Goal: Information Seeking & Learning: Learn about a topic

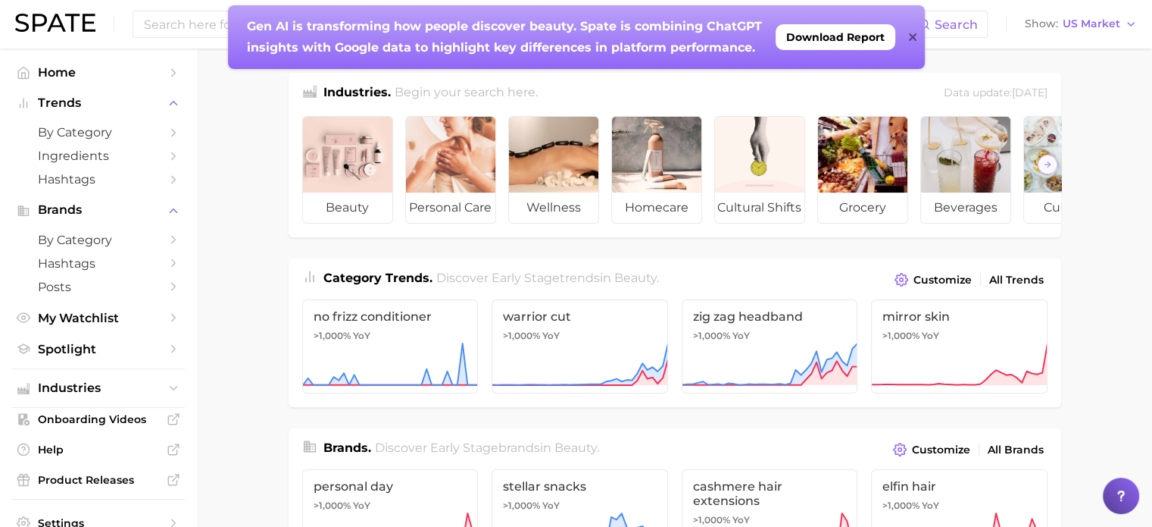
click at [324, 26] on strong "Gen AI is transforming how people discover beauty. Spate is combining ChatGPT i…" at bounding box center [506, 37] width 519 height 36
click at [198, 24] on input at bounding box center [530, 24] width 776 height 26
click at [909, 39] on icon at bounding box center [913, 37] width 8 height 12
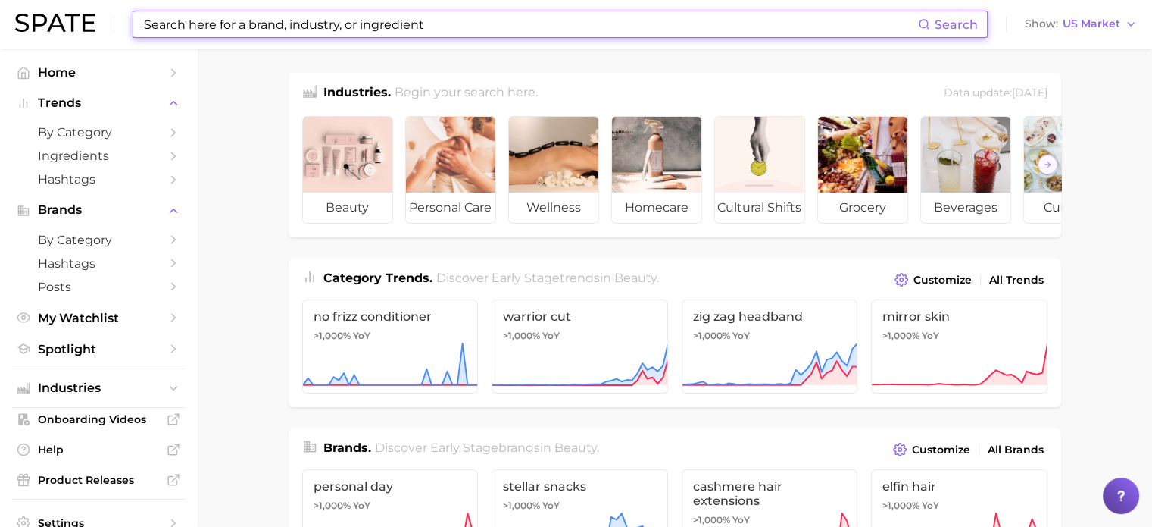
click at [315, 23] on input at bounding box center [530, 24] width 776 height 26
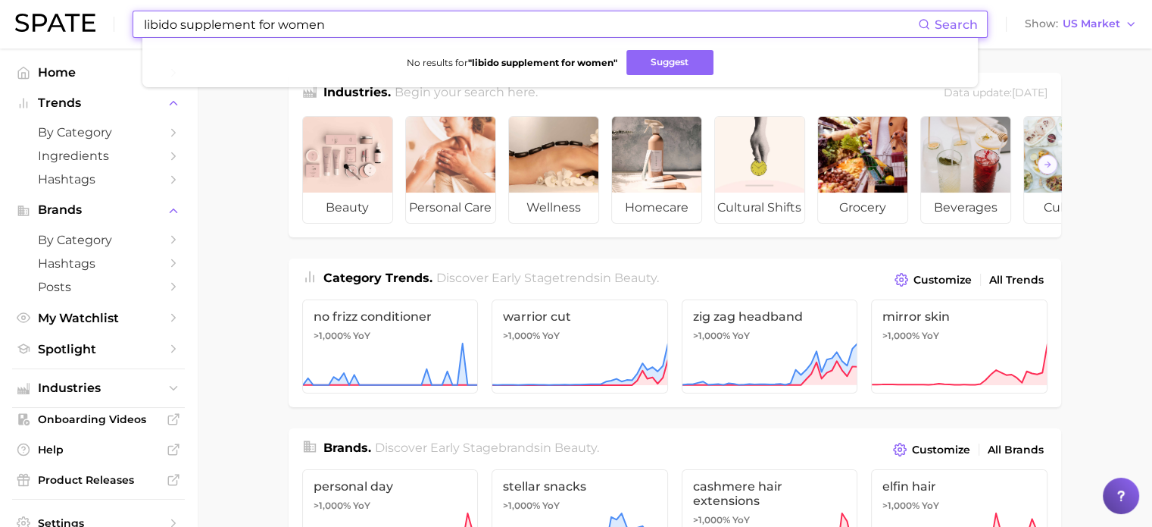
drag, startPoint x: 326, startPoint y: 25, endPoint x: 254, endPoint y: 14, distance: 72.9
click at [257, 24] on input "libido supplement for women" at bounding box center [530, 24] width 776 height 26
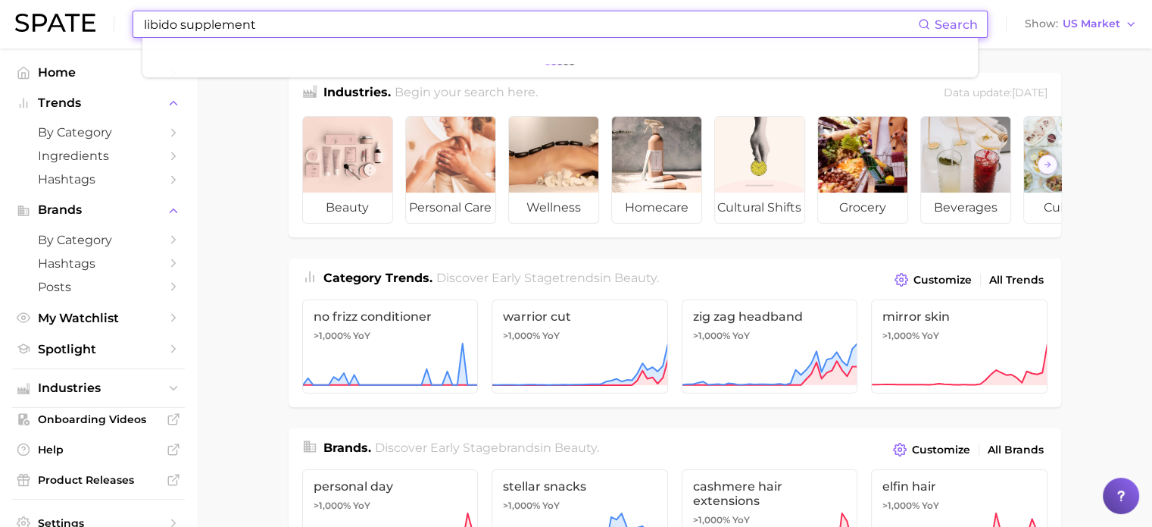
type input "libido supplement"
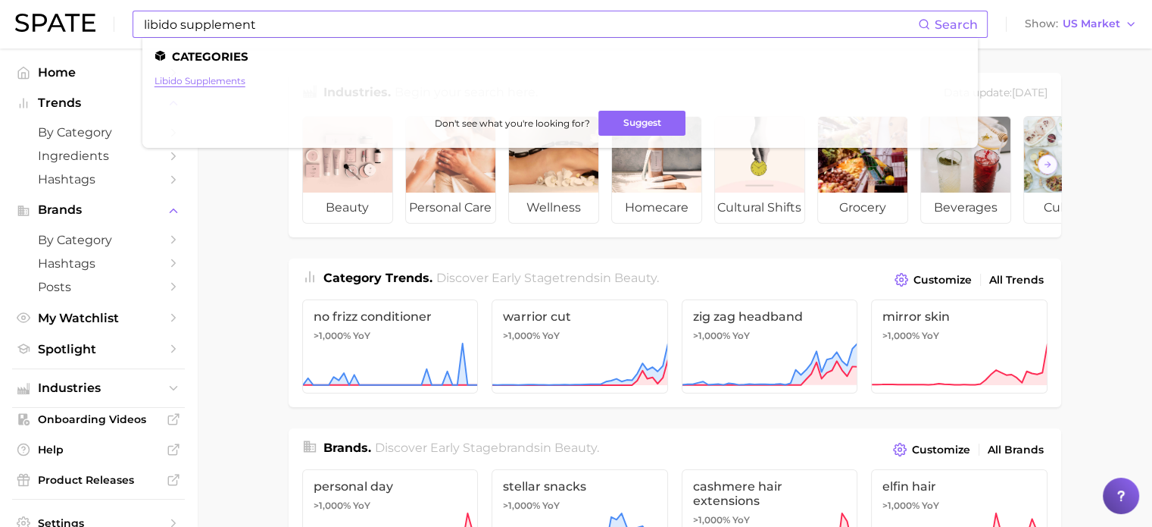
click at [217, 82] on link "libido supplements" at bounding box center [200, 80] width 91 height 11
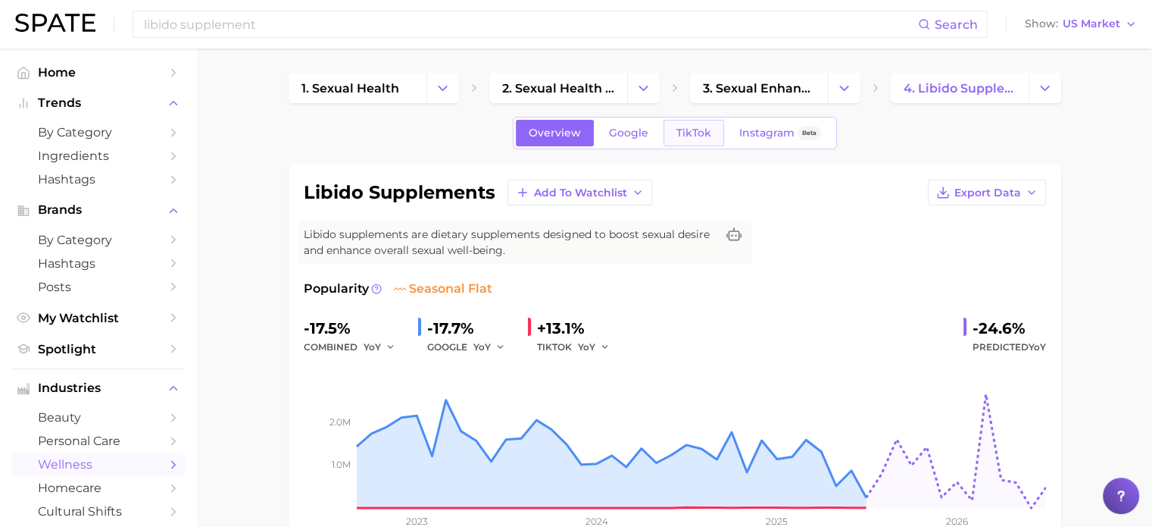
click at [693, 127] on span "TikTok" at bounding box center [694, 133] width 35 height 13
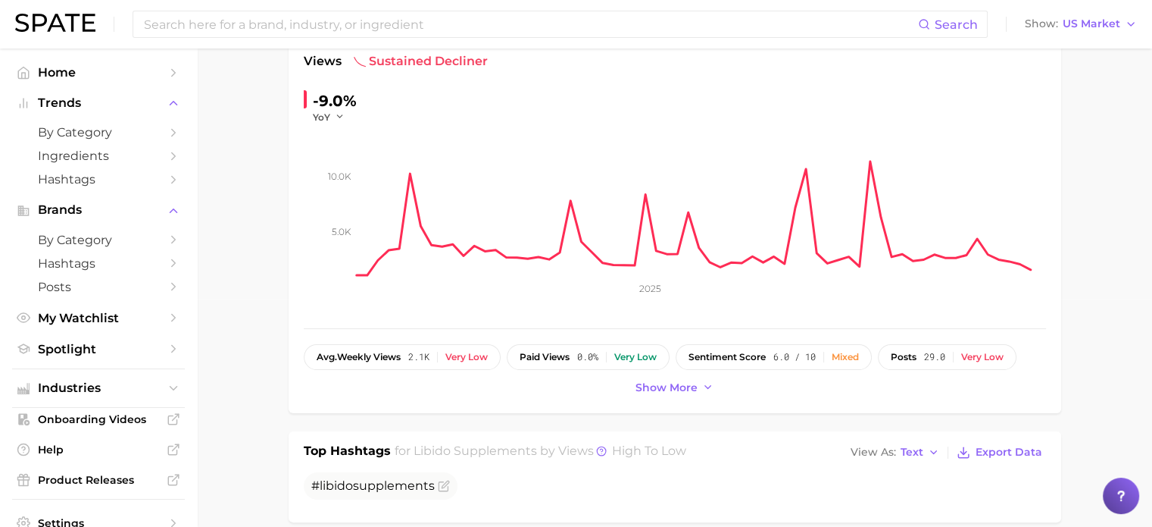
scroll to position [303, 0]
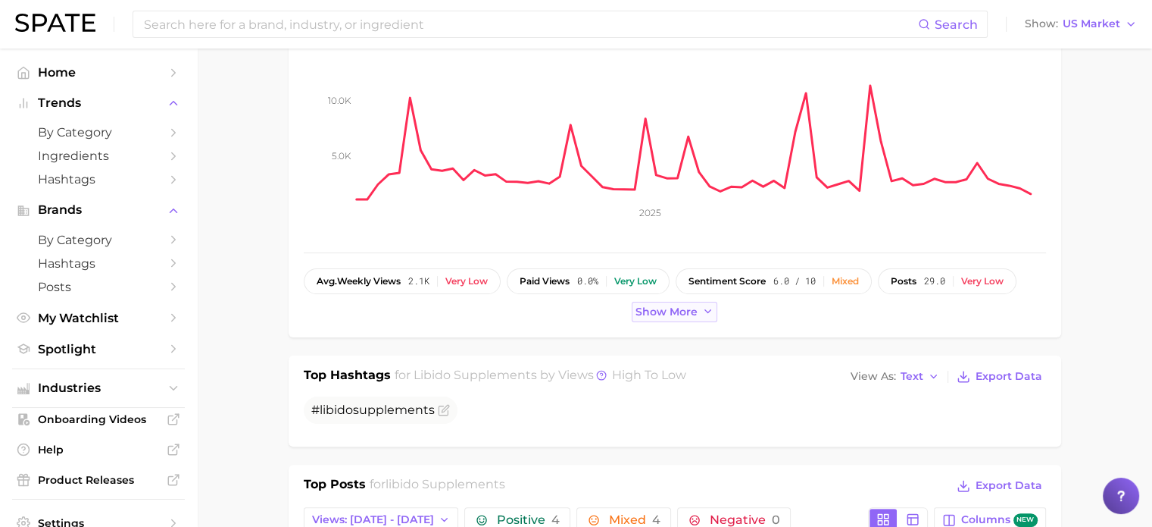
click at [646, 308] on span "Show more" at bounding box center [667, 311] width 62 height 13
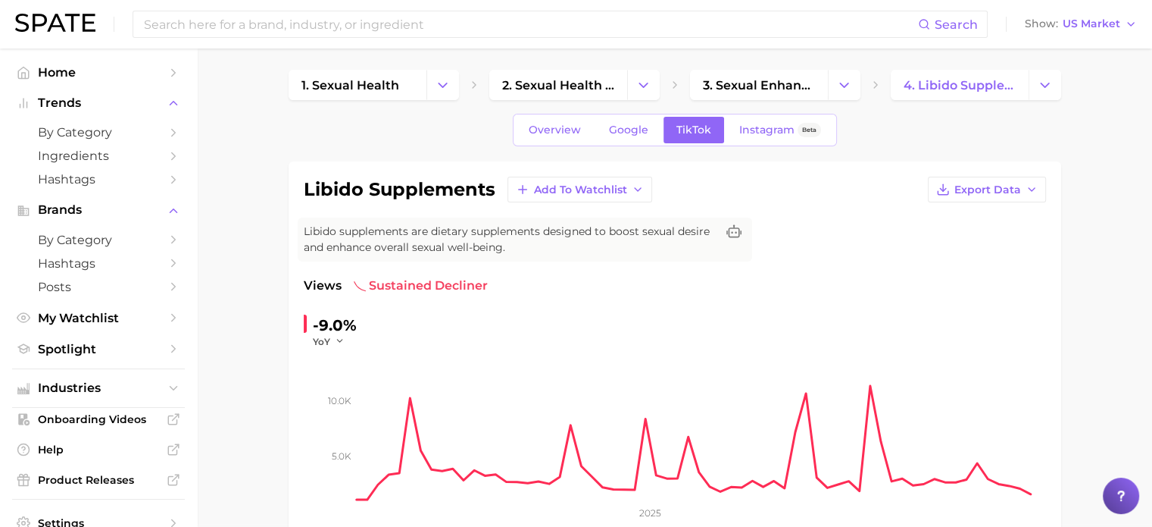
scroll to position [0, 0]
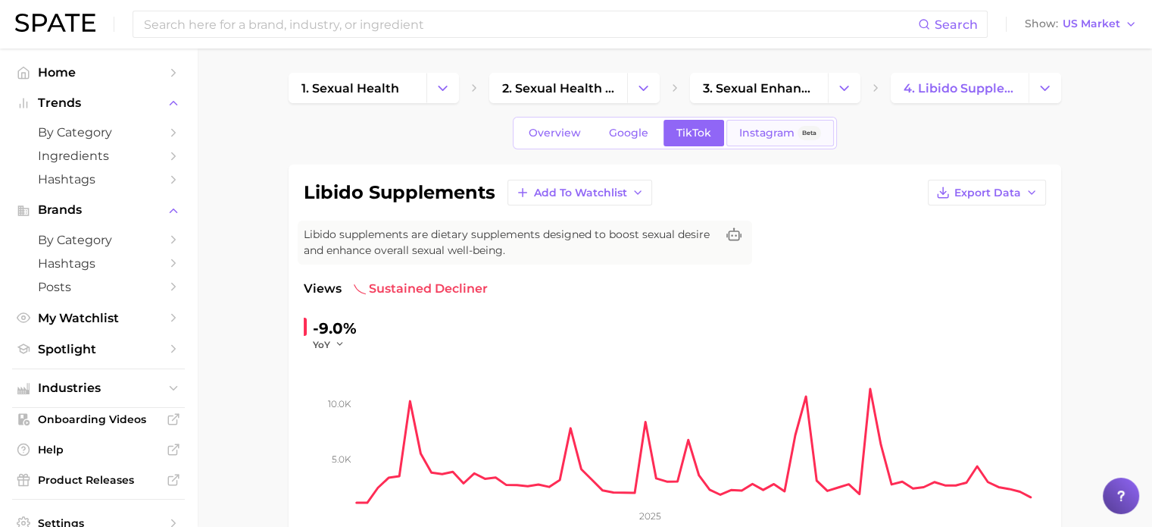
click at [759, 123] on link "Instagram Beta" at bounding box center [781, 133] width 108 height 27
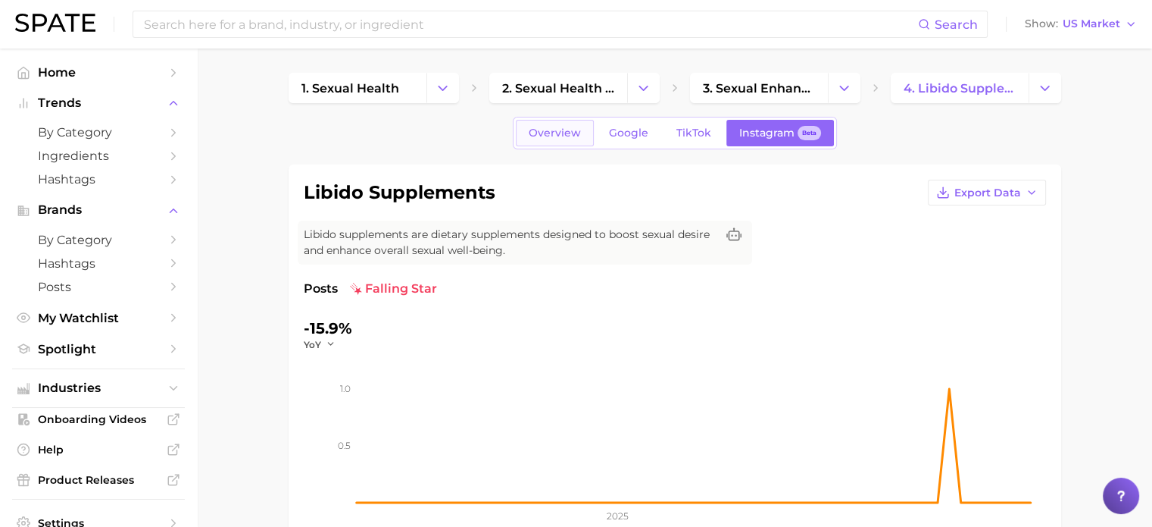
click at [564, 128] on span "Overview" at bounding box center [555, 133] width 52 height 13
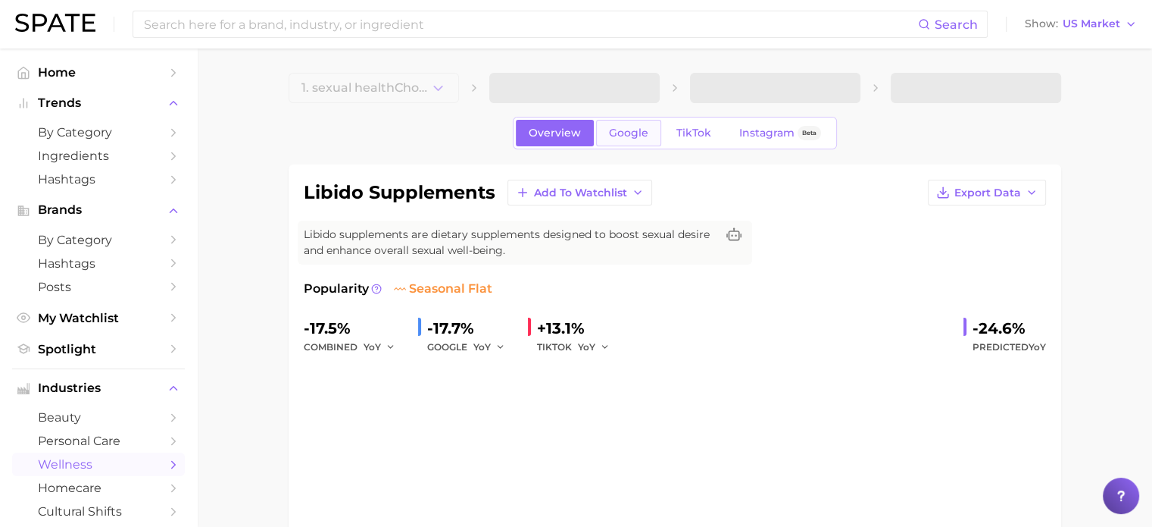
click at [615, 133] on span "Google" at bounding box center [628, 133] width 39 height 13
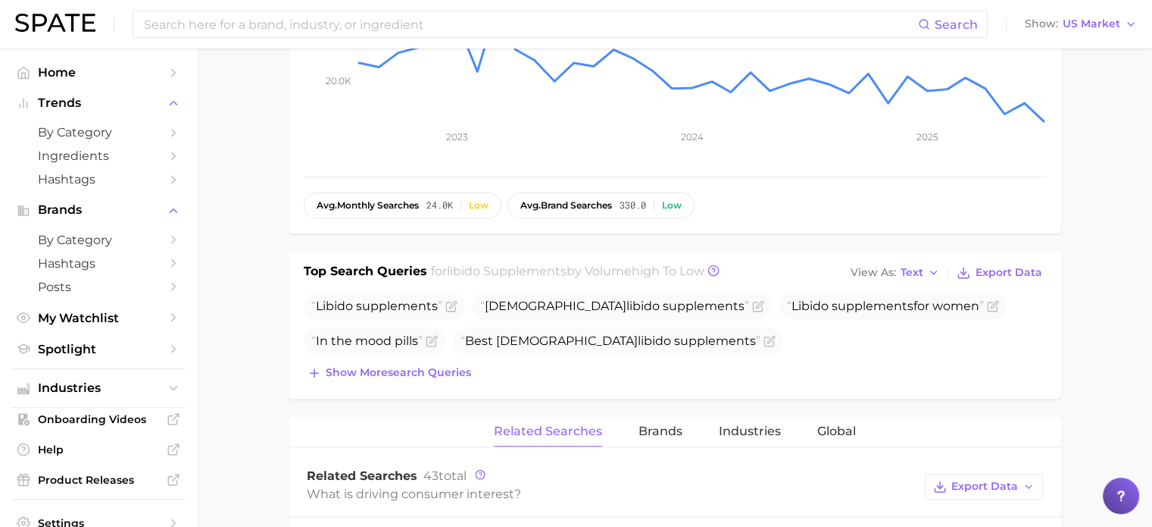
scroll to position [455, 0]
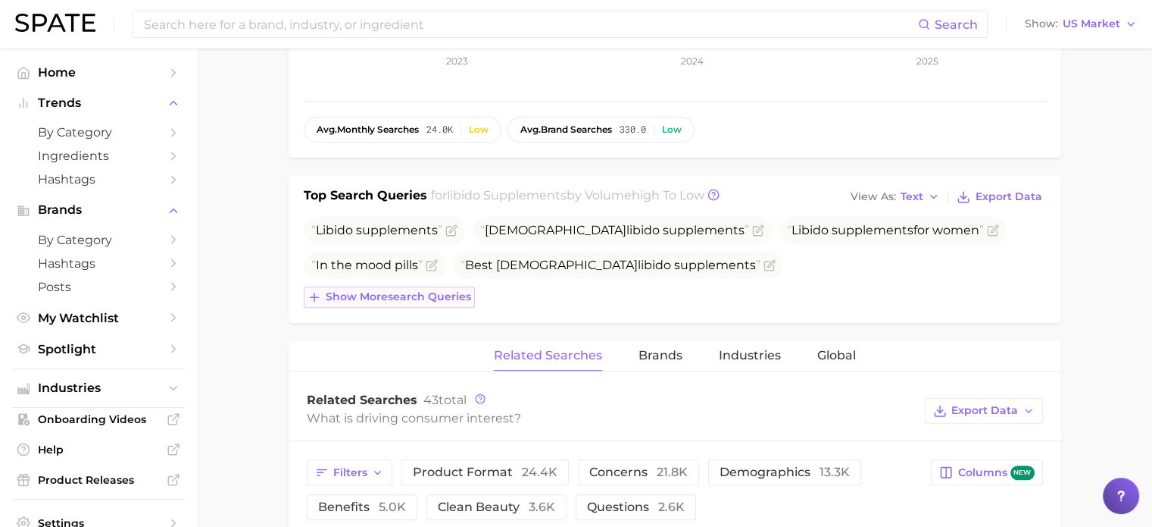
click at [424, 295] on span "Show more search queries" at bounding box center [398, 296] width 145 height 13
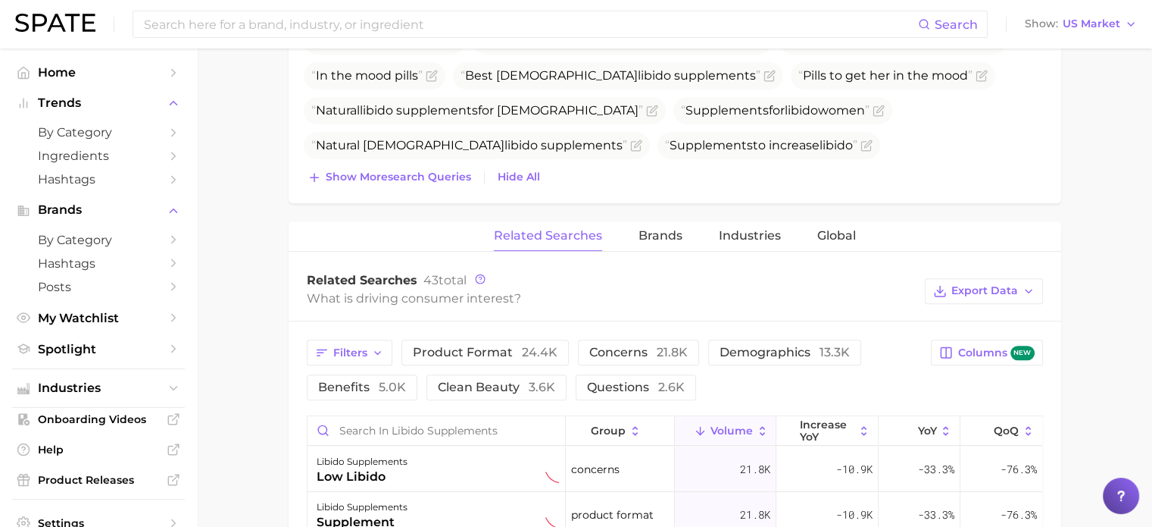
scroll to position [682, 0]
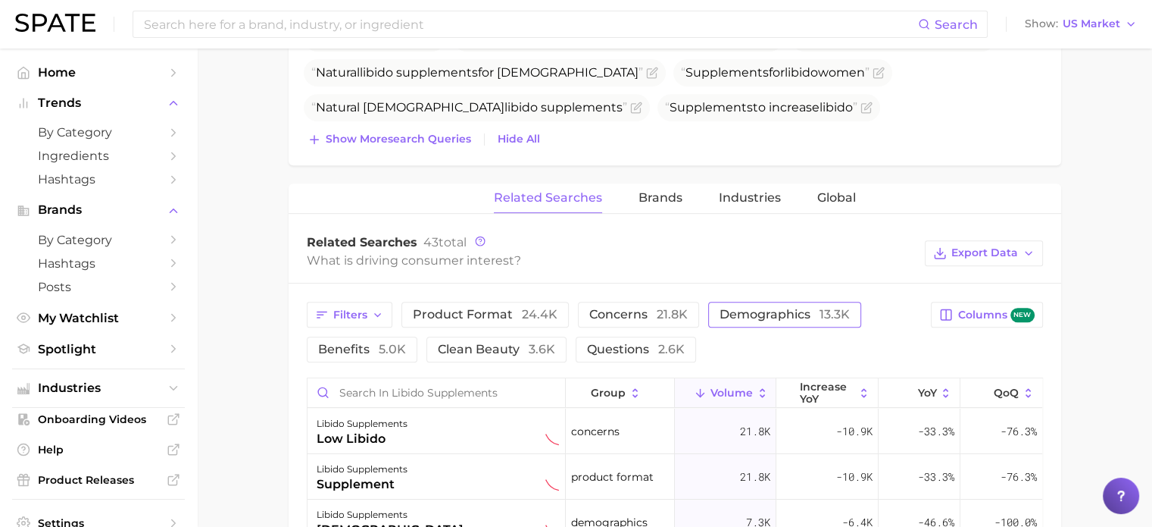
click at [791, 324] on button "demographics 13.3k" at bounding box center [784, 315] width 153 height 26
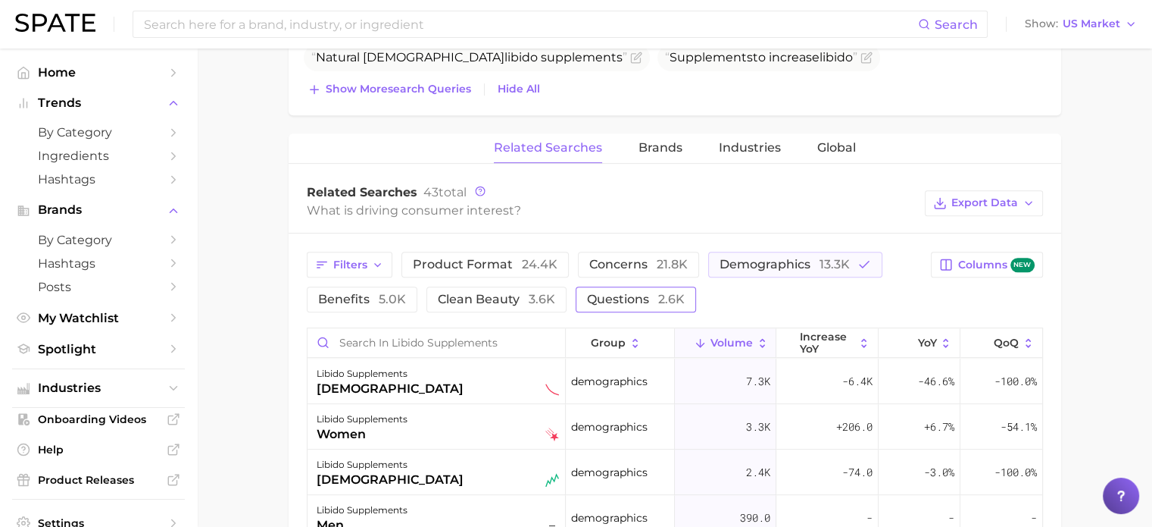
scroll to position [758, 0]
